Goal: Information Seeking & Learning: Learn about a topic

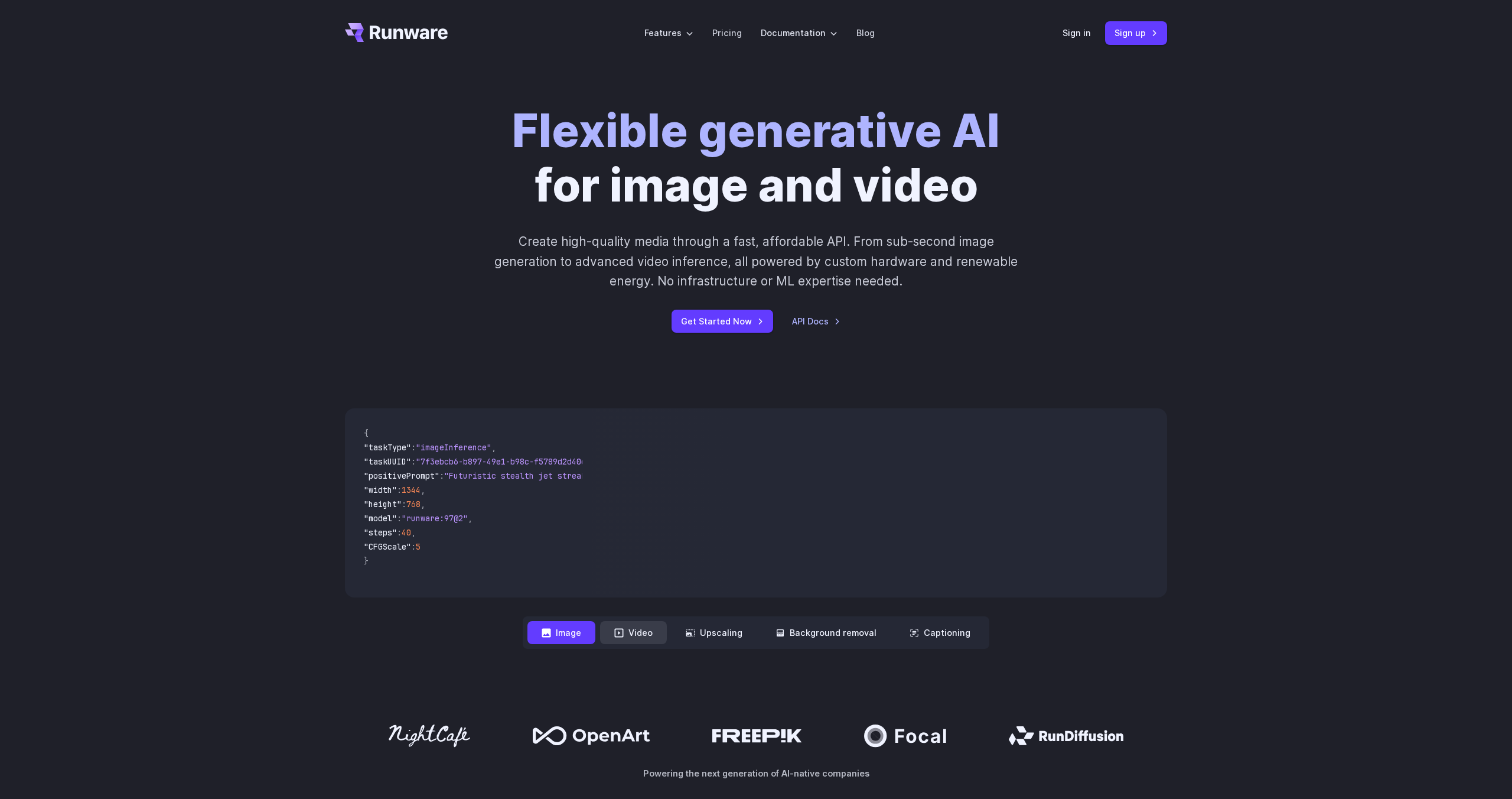
click at [654, 643] on button "Video" at bounding box center [634, 633] width 67 height 23
click at [728, 631] on button "Upscaling" at bounding box center [714, 633] width 85 height 23
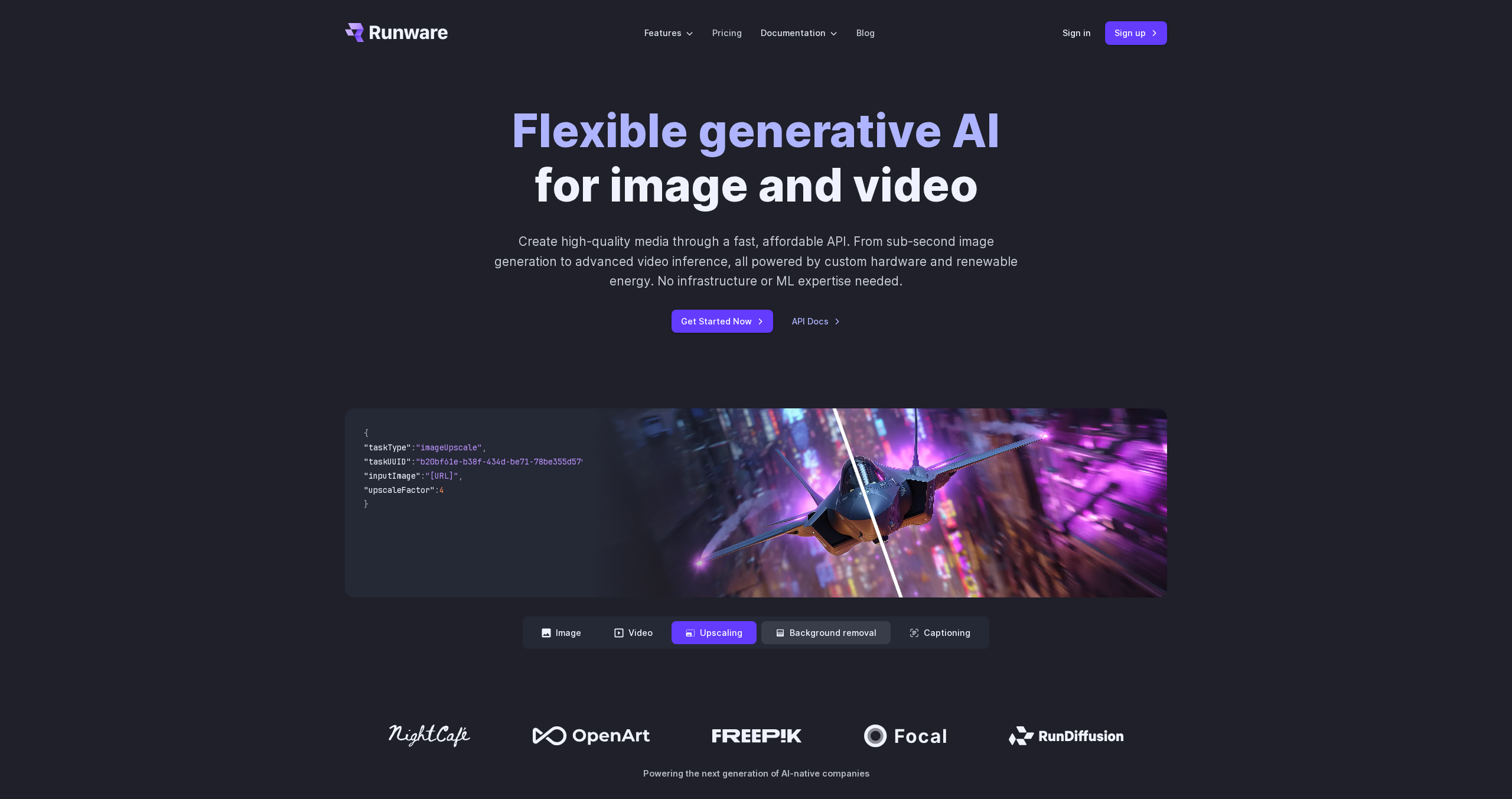
click at [799, 631] on button "Background removal" at bounding box center [826, 633] width 129 height 23
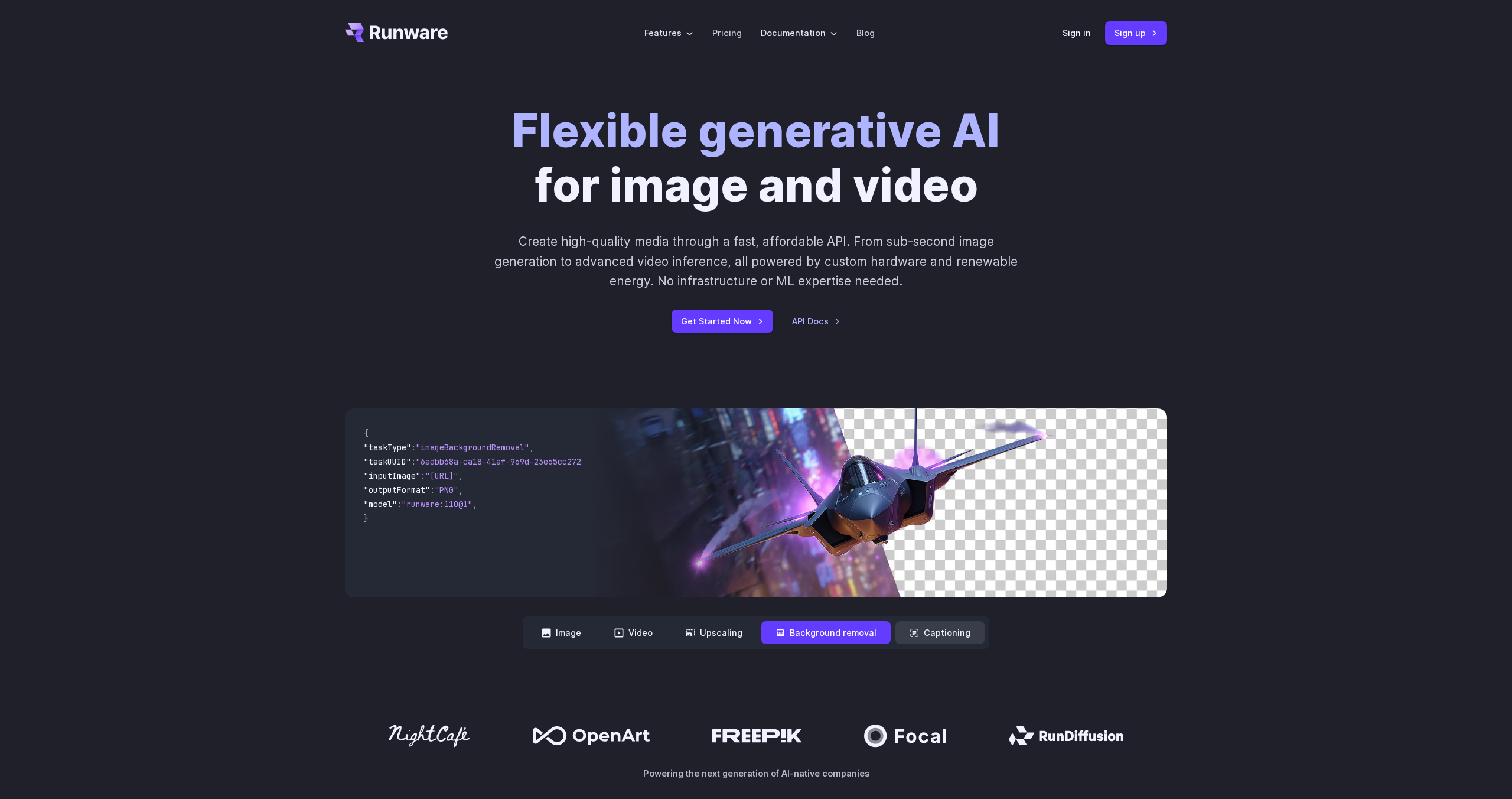
click at [912, 625] on button "Captioning" at bounding box center [940, 633] width 89 height 23
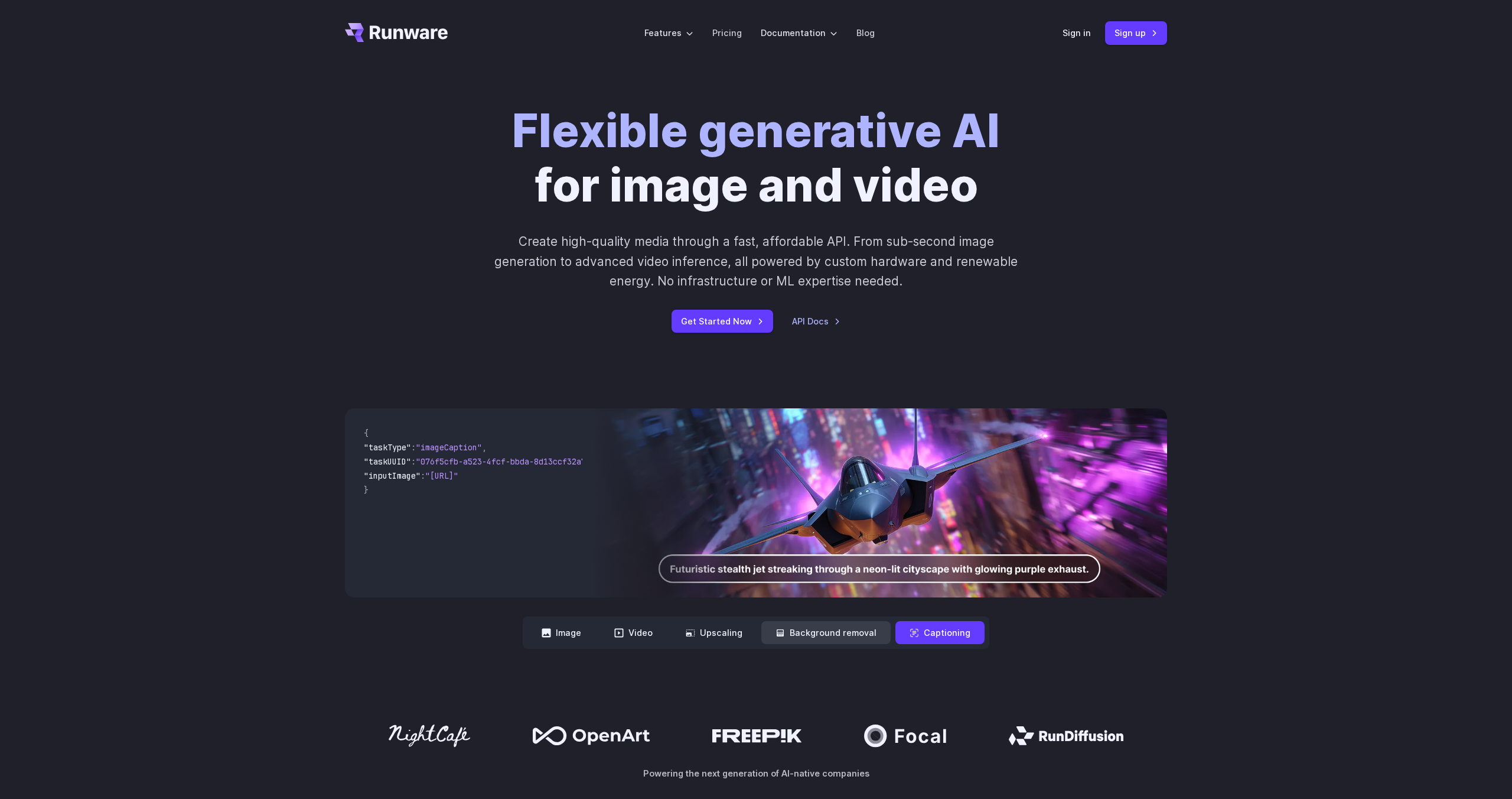
click at [823, 637] on button "Background removal" at bounding box center [826, 633] width 129 height 23
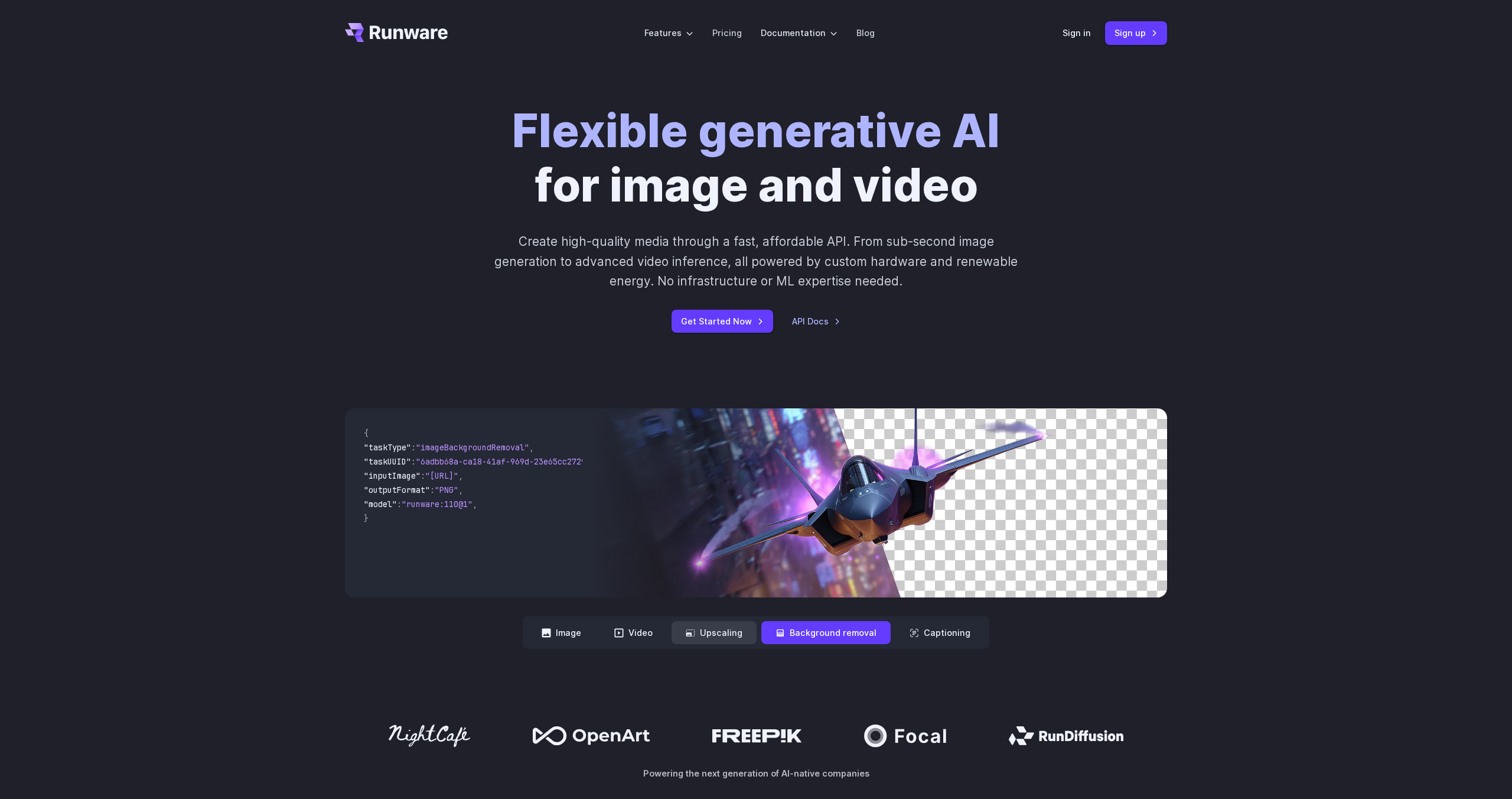
click at [733, 637] on button "Upscaling" at bounding box center [714, 633] width 85 height 23
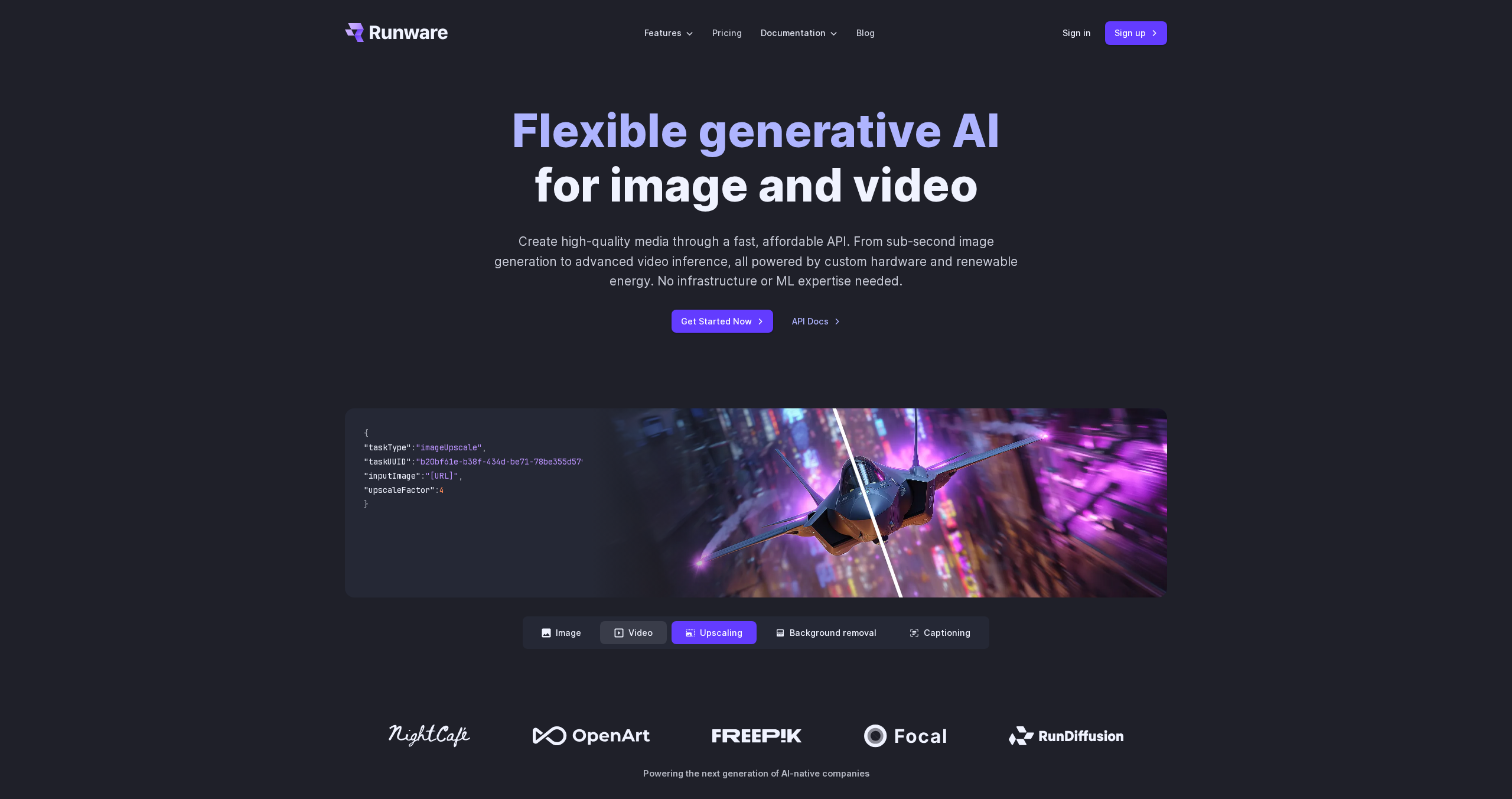
click at [641, 637] on button "Video" at bounding box center [634, 633] width 67 height 23
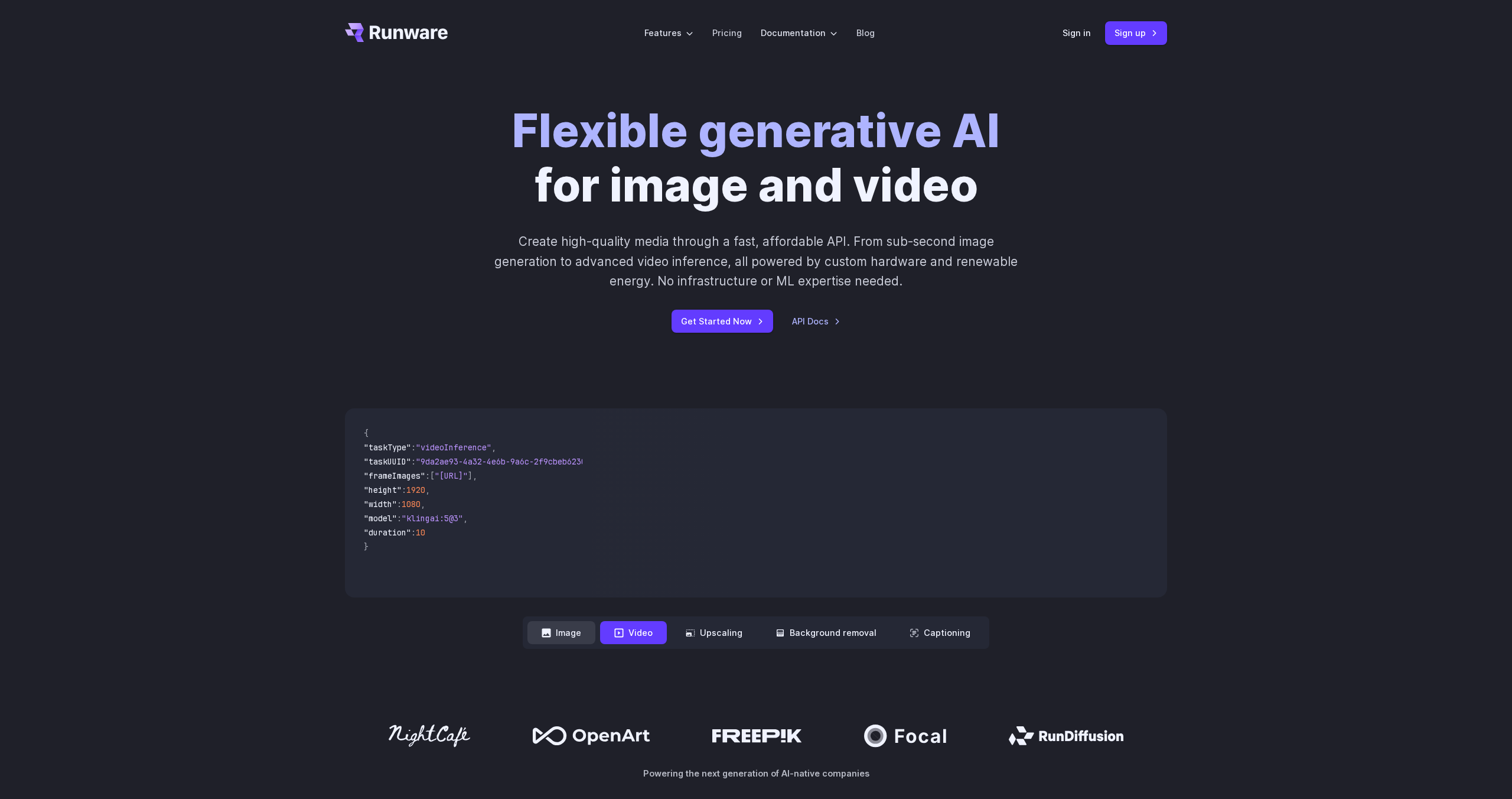
click at [590, 636] on button "Image" at bounding box center [562, 633] width 68 height 23
click at [399, 34] on icon "Go to /" at bounding box center [396, 33] width 102 height 19
